Goal: Transaction & Acquisition: Book appointment/travel/reservation

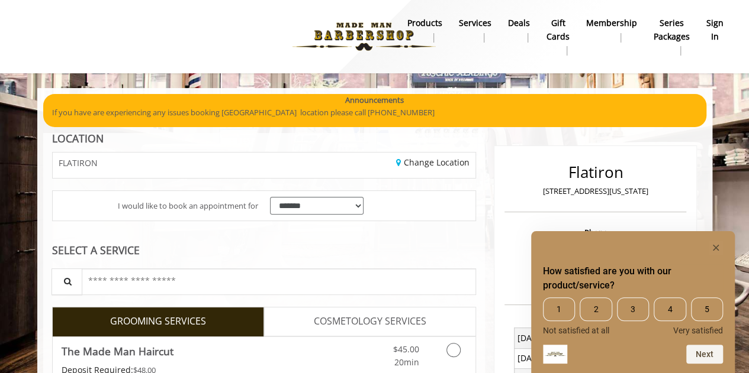
click at [708, 309] on span "5" at bounding box center [707, 310] width 32 height 24
click at [715, 247] on rect "Hide survey" at bounding box center [715, 248] width 14 height 14
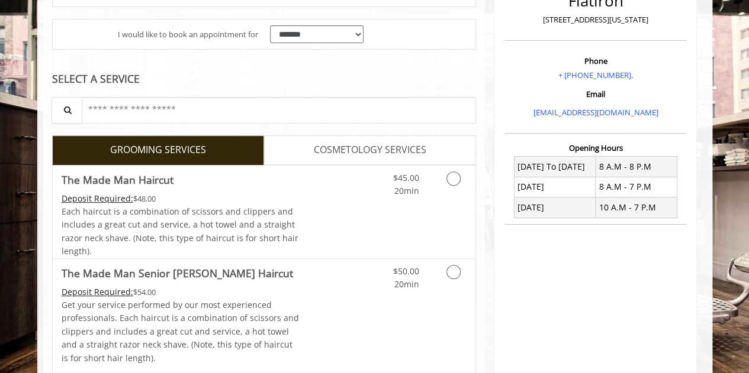
scroll to position [172, 0]
click at [447, 186] on link "Grooming services" at bounding box center [451, 181] width 30 height 33
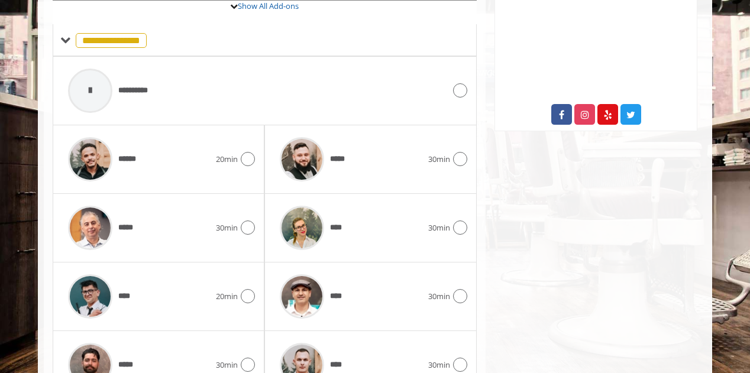
scroll to position [464, 0]
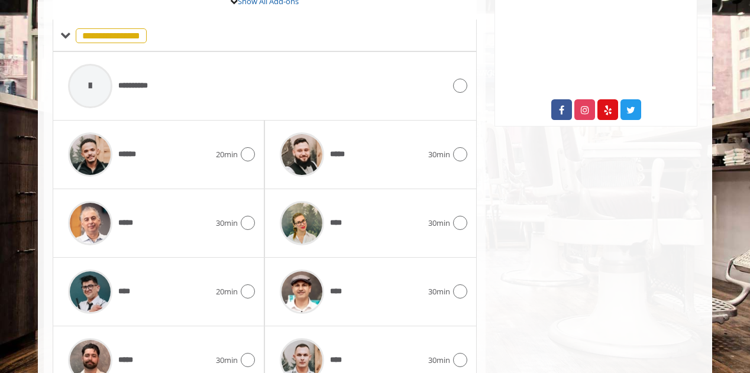
click at [250, 285] on icon at bounding box center [248, 292] width 14 height 14
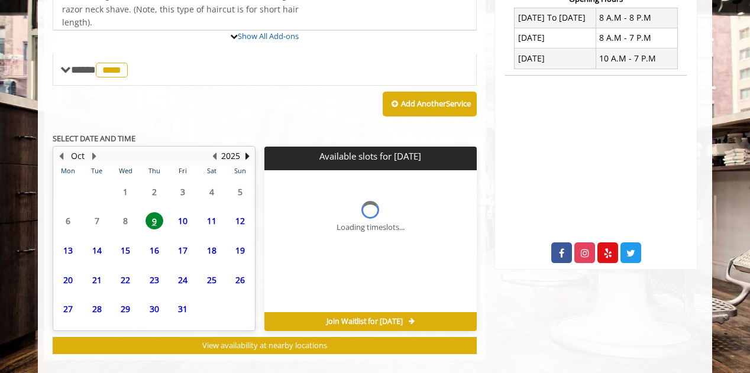
scroll to position [429, 0]
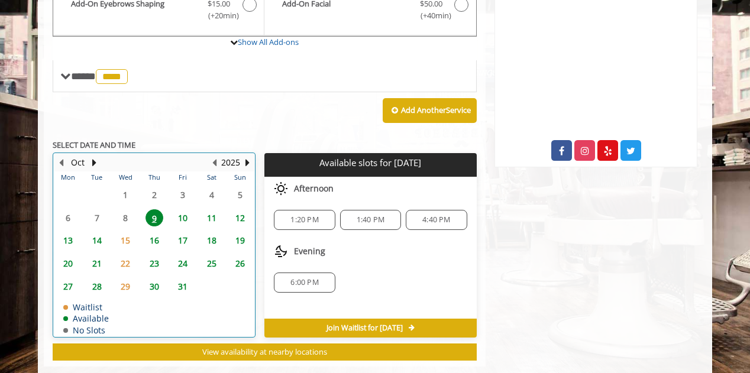
click at [181, 207] on td "10" at bounding box center [183, 218] width 28 height 23
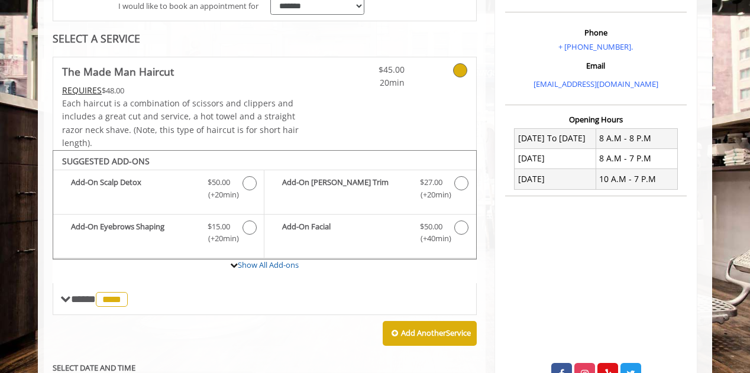
scroll to position [199, 0]
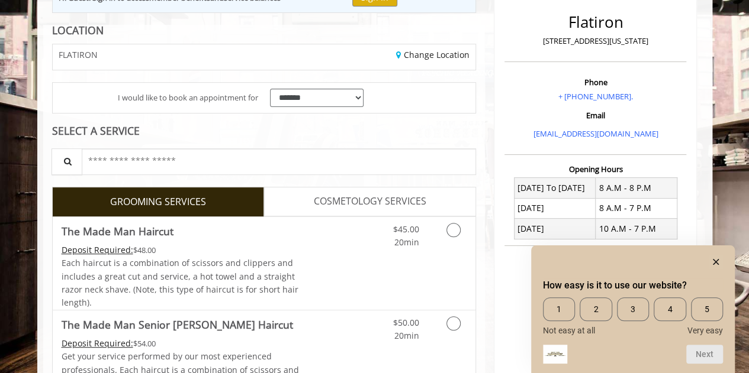
scroll to position [239, 0]
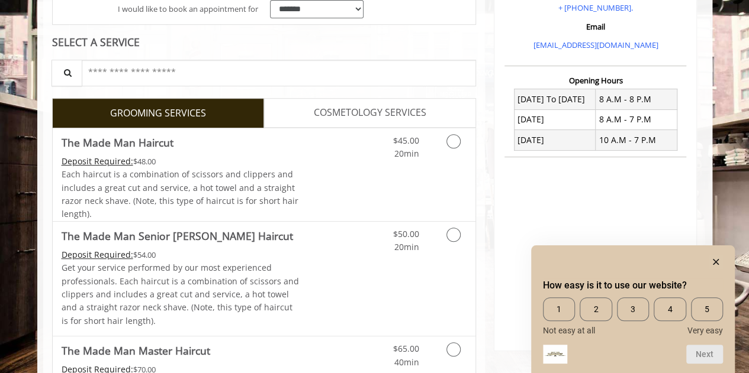
click at [444, 140] on link "Grooming services" at bounding box center [451, 144] width 30 height 33
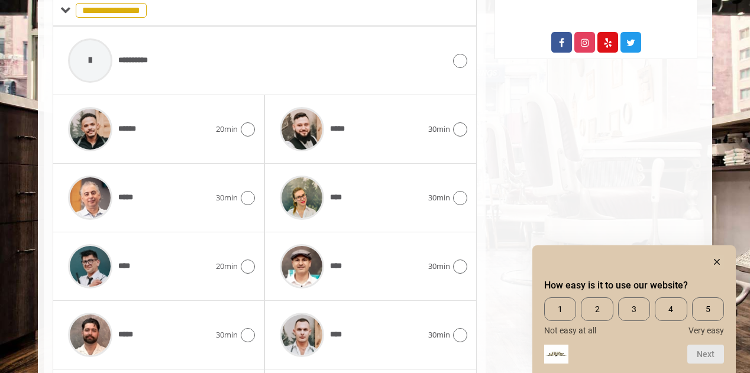
scroll to position [532, 0]
click at [265, 252] on div "**** 30min" at bounding box center [371, 266] width 212 height 69
click at [246, 265] on icon at bounding box center [248, 266] width 14 height 14
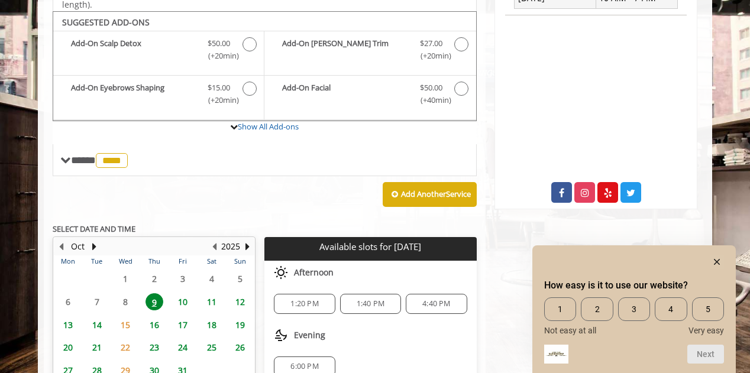
scroll to position [391, 0]
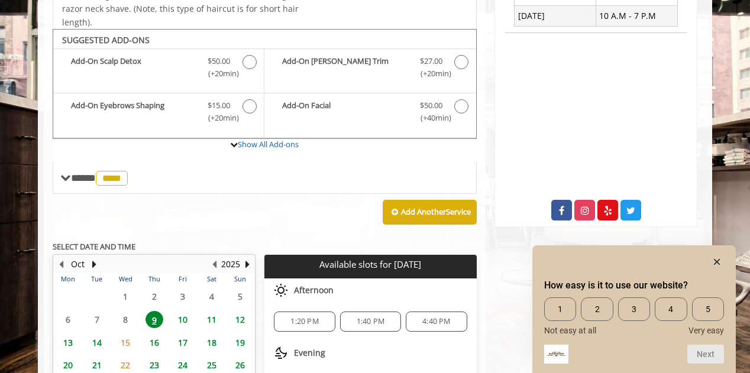
click at [179, 318] on span "10" at bounding box center [183, 319] width 18 height 17
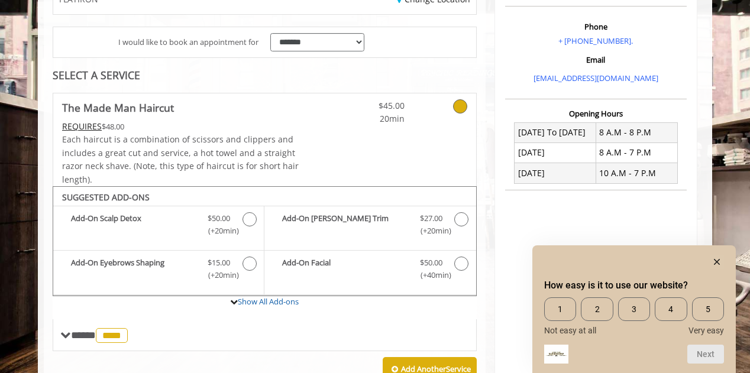
scroll to position [176, 0]
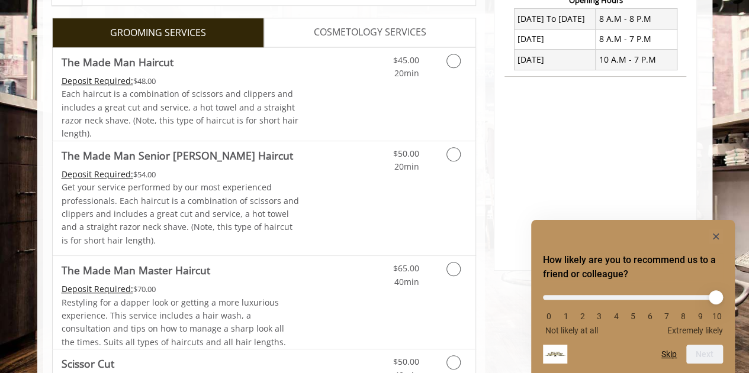
scroll to position [320, 0]
click at [444, 60] on link "Grooming services" at bounding box center [451, 63] width 30 height 33
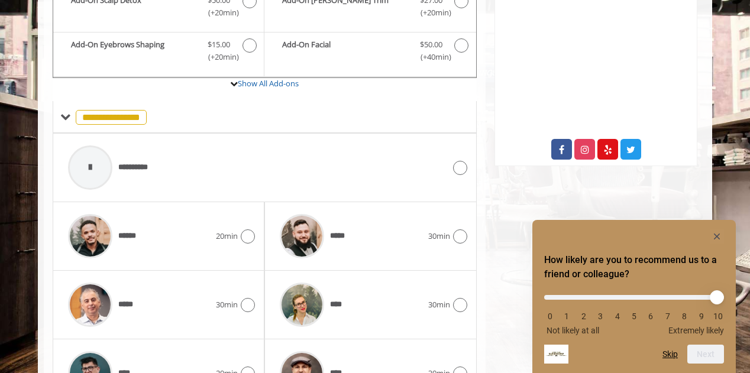
scroll to position [507, 0]
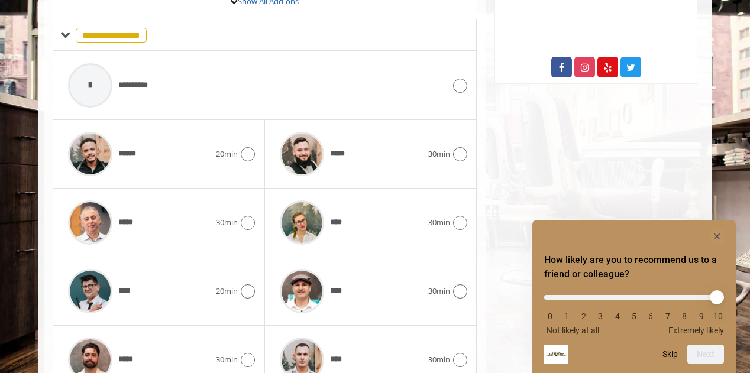
click at [677, 186] on div "Flatiron [STREET_ADDRESS][US_STATE] Phone + [PHONE_NUMBER]. Email [EMAIL_ADDRES…" at bounding box center [596, 51] width 221 height 849
click at [208, 289] on div "****" at bounding box center [139, 291] width 154 height 56
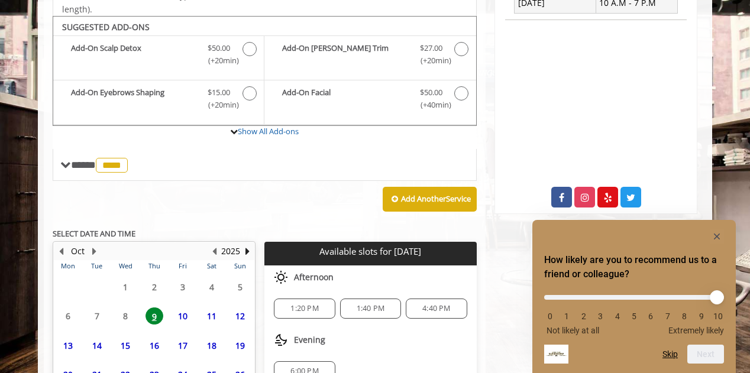
scroll to position [484, 0]
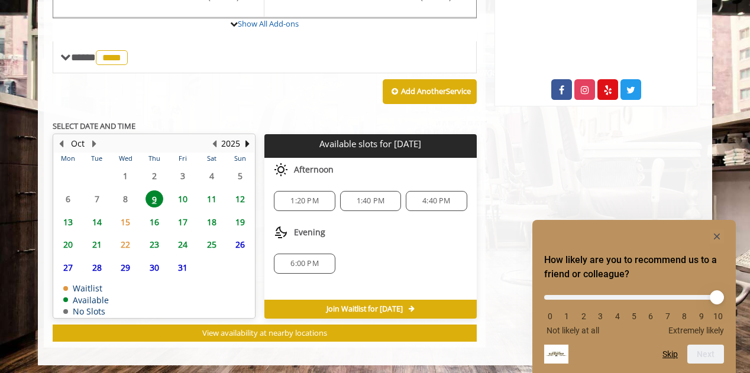
click at [187, 199] on span "10" at bounding box center [183, 199] width 18 height 17
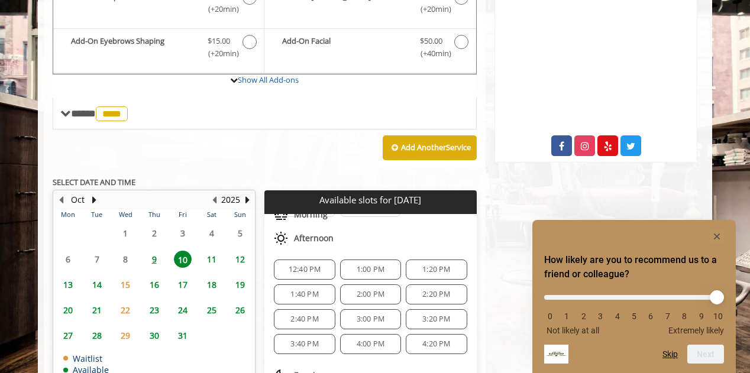
scroll to position [132, 0]
